Goal: Check status

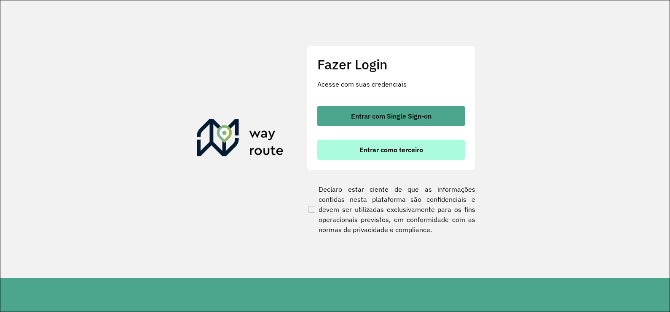
click at [414, 152] on span "Entrar como terceiro" at bounding box center [391, 150] width 64 height 7
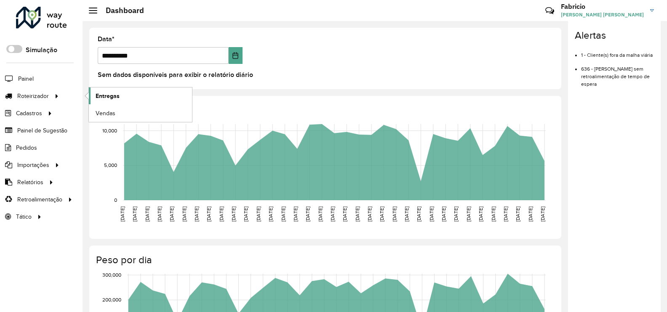
click at [115, 97] on span "Entregas" at bounding box center [108, 96] width 24 height 9
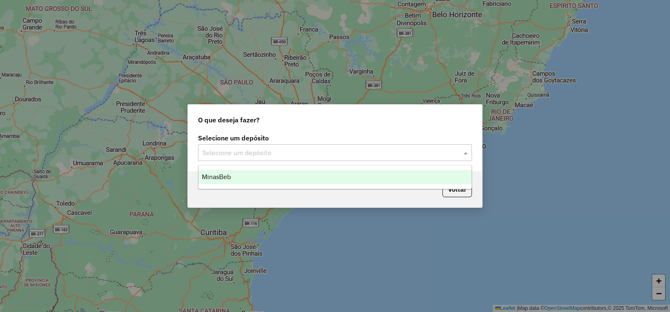
click at [285, 155] on input "text" at bounding box center [326, 153] width 248 height 10
click at [214, 175] on span "MinasBeb" at bounding box center [216, 177] width 29 height 7
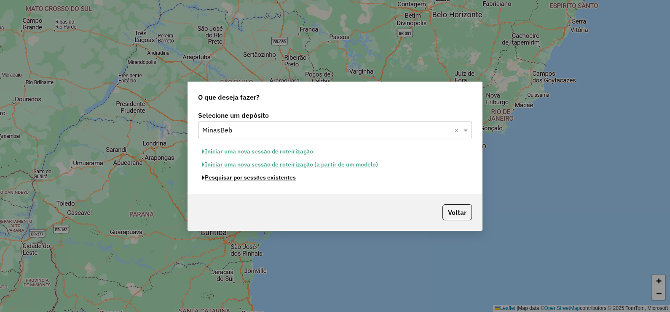
click at [255, 178] on button "Pesquisar por sessões existentes" at bounding box center [248, 177] width 101 height 13
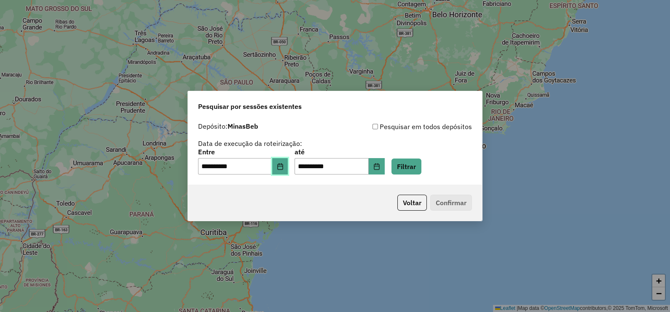
click at [283, 170] on icon "Choose Date" at bounding box center [279, 166] width 5 height 7
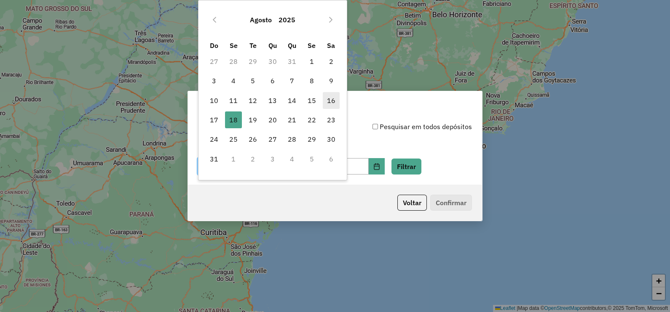
click at [331, 100] on span "16" at bounding box center [331, 100] width 17 height 17
type input "**********"
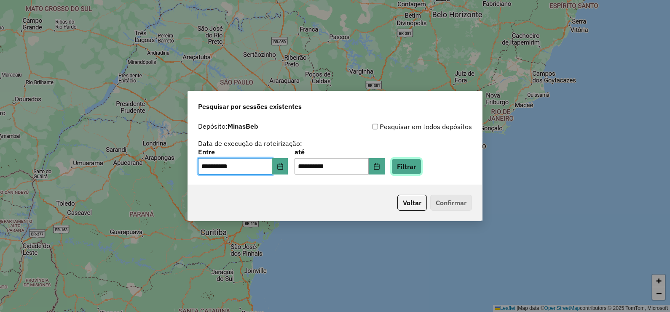
click at [414, 164] on button "Filtrar" at bounding box center [406, 167] width 30 height 16
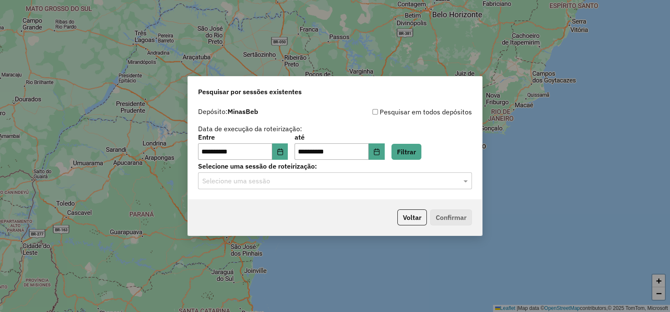
click at [352, 178] on input "text" at bounding box center [326, 181] width 248 height 10
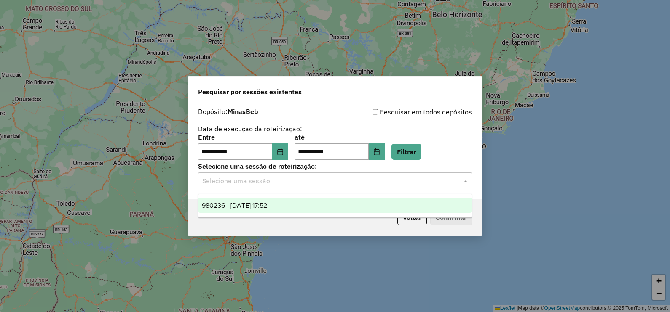
drag, startPoint x: 269, startPoint y: 207, endPoint x: 286, endPoint y: 207, distance: 17.3
click at [267, 207] on span "980236 - 16/08/2025 17:52" at bounding box center [234, 205] width 65 height 7
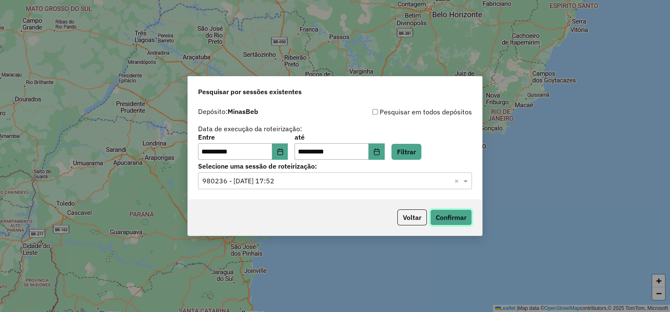
click at [452, 219] on button "Confirmar" at bounding box center [451, 218] width 42 height 16
